Goal: Navigation & Orientation: Find specific page/section

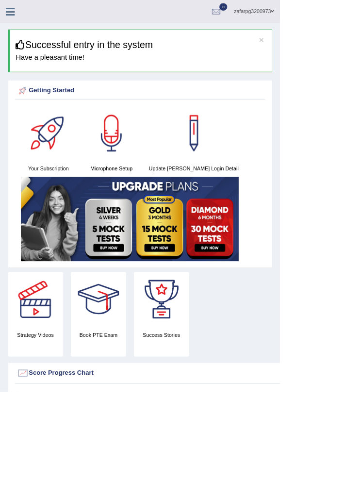
click at [16, 11] on icon at bounding box center [12, 14] width 11 height 13
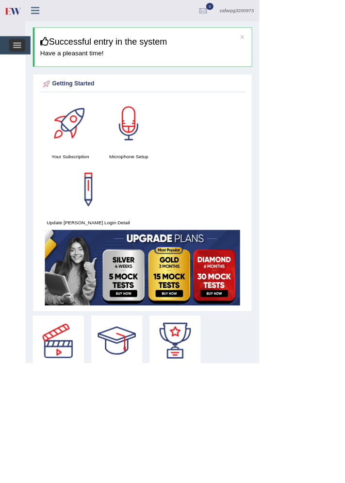
click at [23, 57] on span "button" at bounding box center [22, 57] width 11 height 1
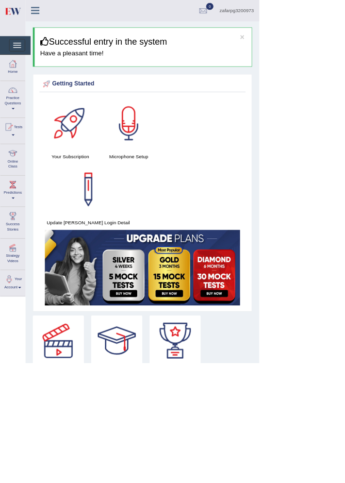
click at [16, 210] on div at bounding box center [17, 204] width 15 height 15
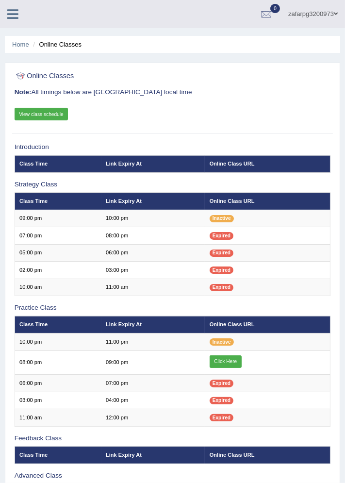
click at [230, 276] on link "Click Here" at bounding box center [226, 361] width 32 height 13
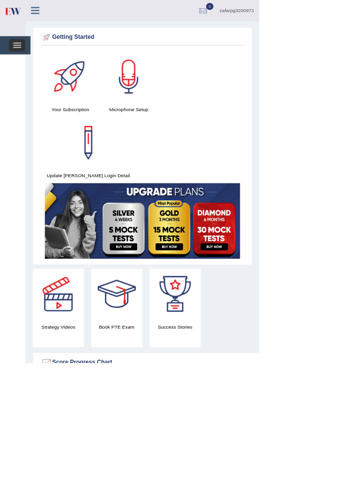
click at [23, 60] on span "button" at bounding box center [22, 60] width 11 height 1
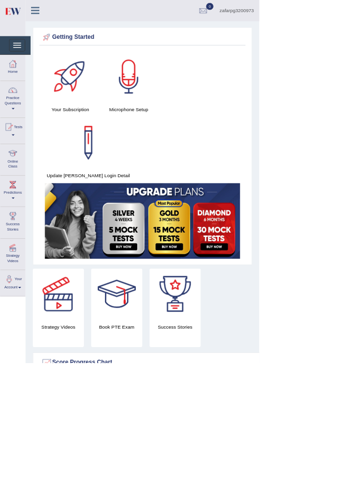
click at [17, 210] on div at bounding box center [17, 204] width 15 height 15
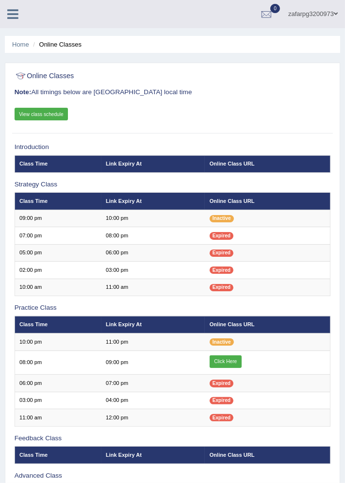
click at [222, 359] on link "Click Here" at bounding box center [226, 361] width 32 height 13
